Goal: Find specific page/section: Find specific page/section

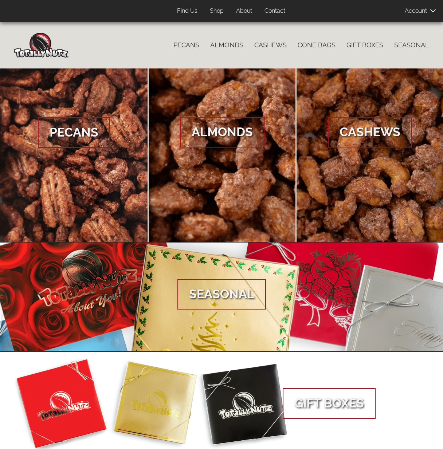
click at [188, 11] on link "Find Us" at bounding box center [187, 11] width 31 height 14
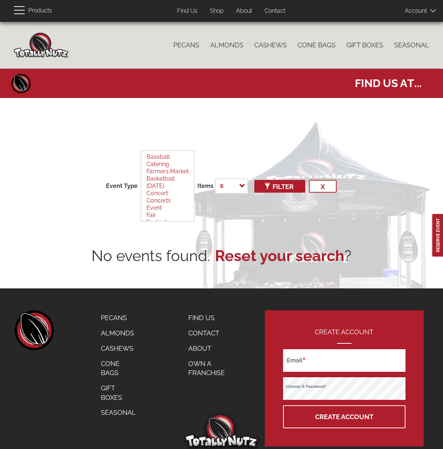
select select
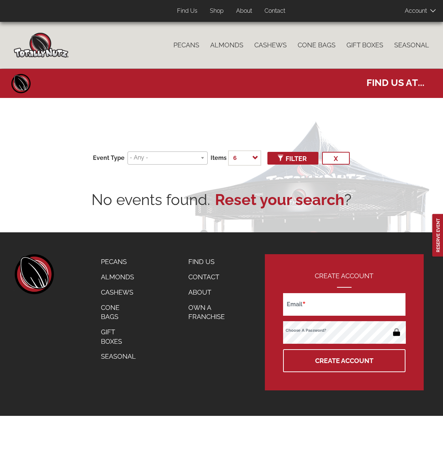
click at [243, 12] on link "About" at bounding box center [244, 11] width 27 height 14
